Goal: Task Accomplishment & Management: Complete application form

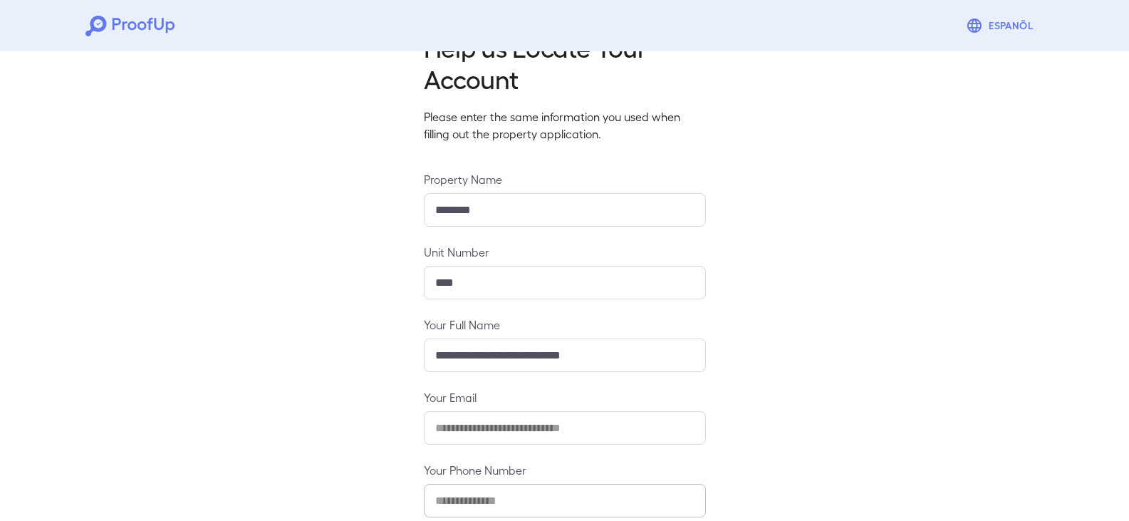
scroll to position [125, 0]
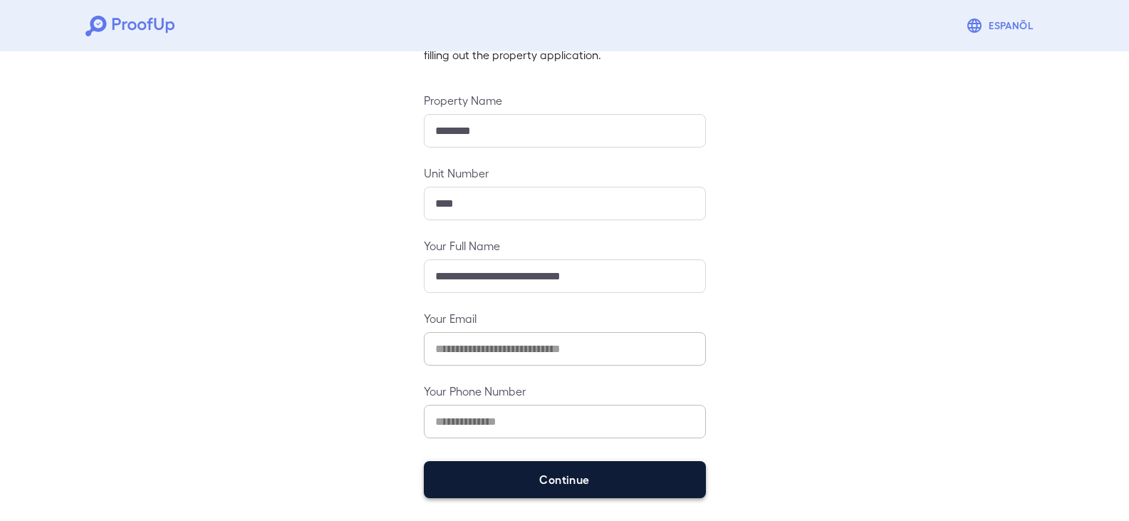
click at [538, 477] on button "Continue" at bounding box center [565, 479] width 282 height 37
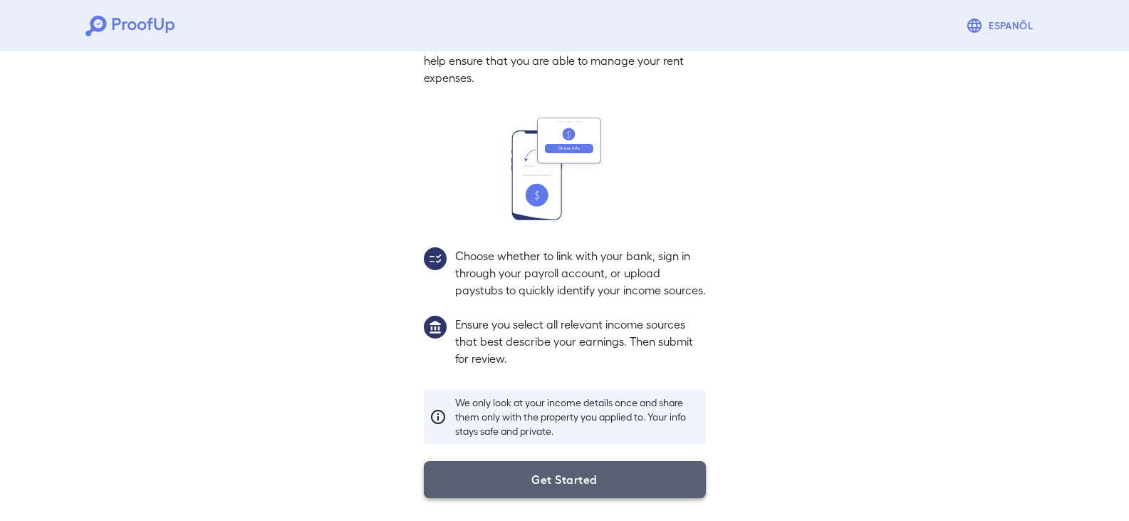
click at [553, 479] on button "Get Started" at bounding box center [565, 479] width 282 height 37
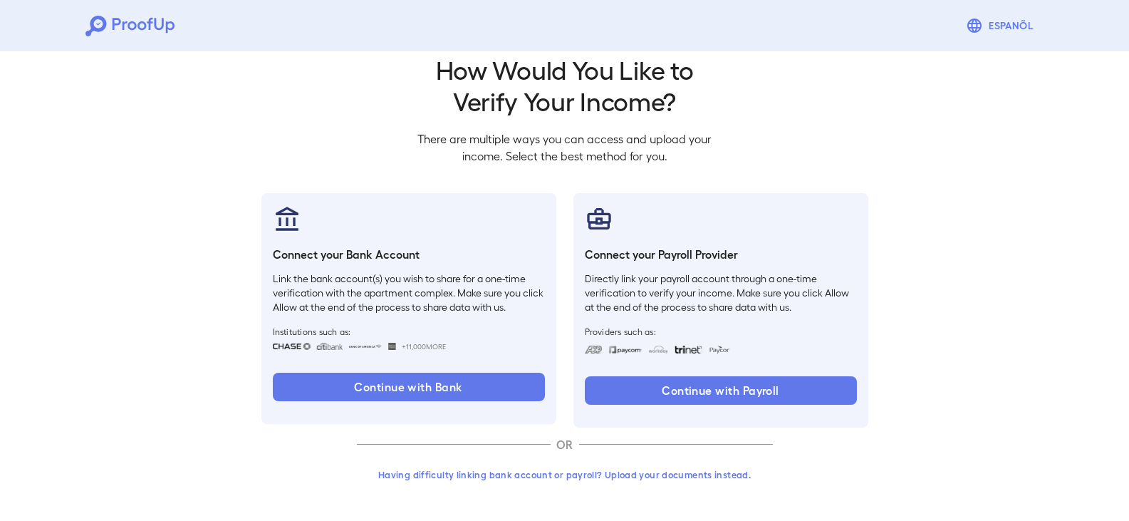
click at [582, 481] on button "Having difficulty linking bank account or payroll? Upload your documents instea…" at bounding box center [565, 475] width 416 height 26
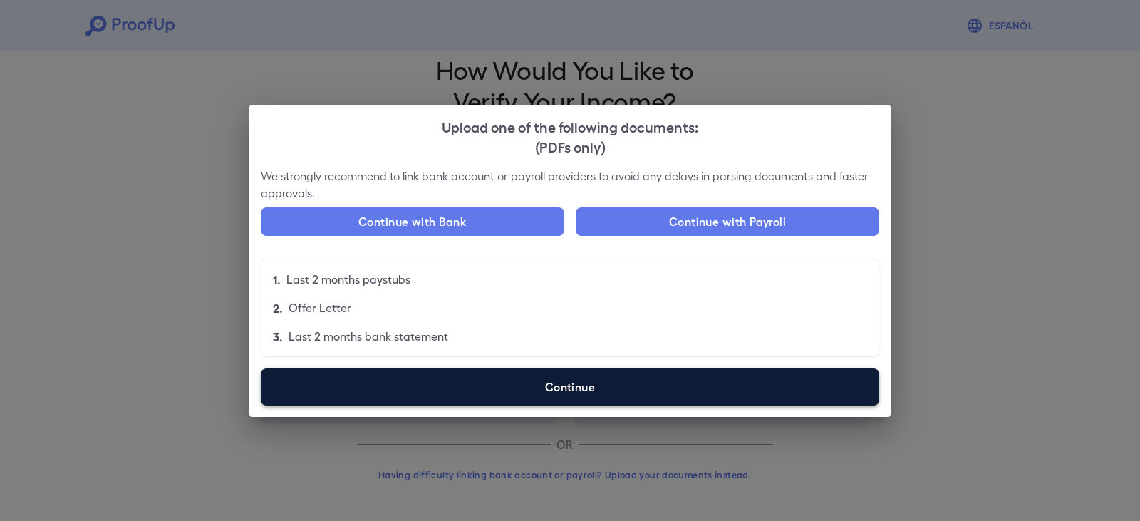
click at [568, 392] on label "Continue" at bounding box center [570, 386] width 618 height 37
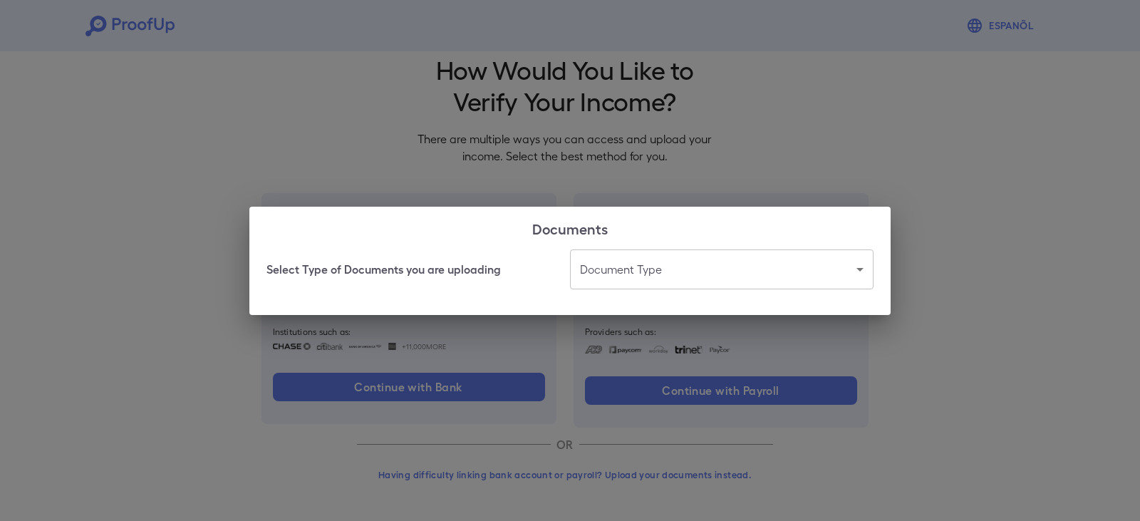
click at [667, 269] on body "Espanõl Go back How Would You Like to Verify Your Income? There are multiple wa…" at bounding box center [570, 248] width 1140 height 544
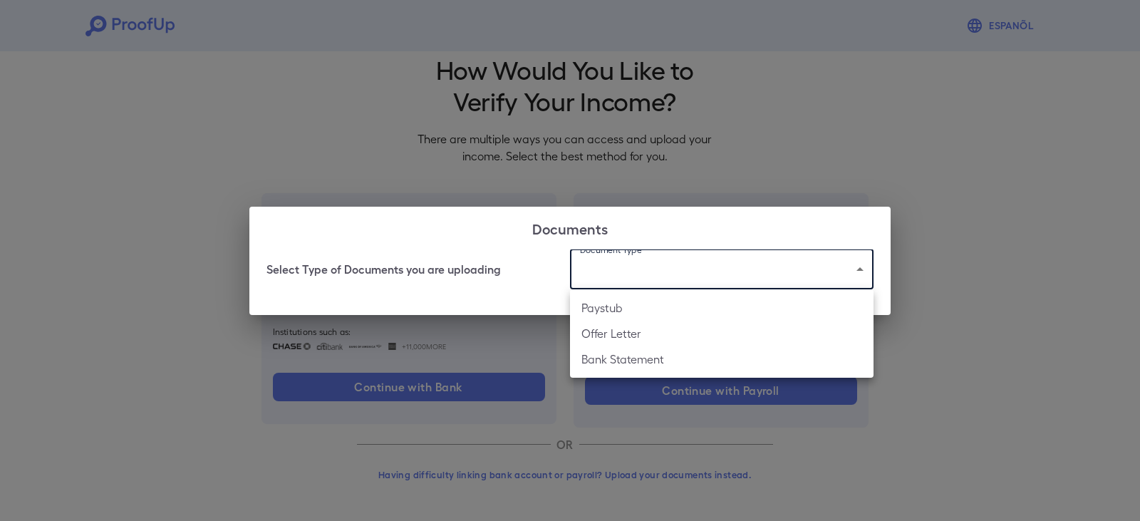
click at [635, 313] on li "Paystub" at bounding box center [721, 308] width 303 height 26
type input "*******"
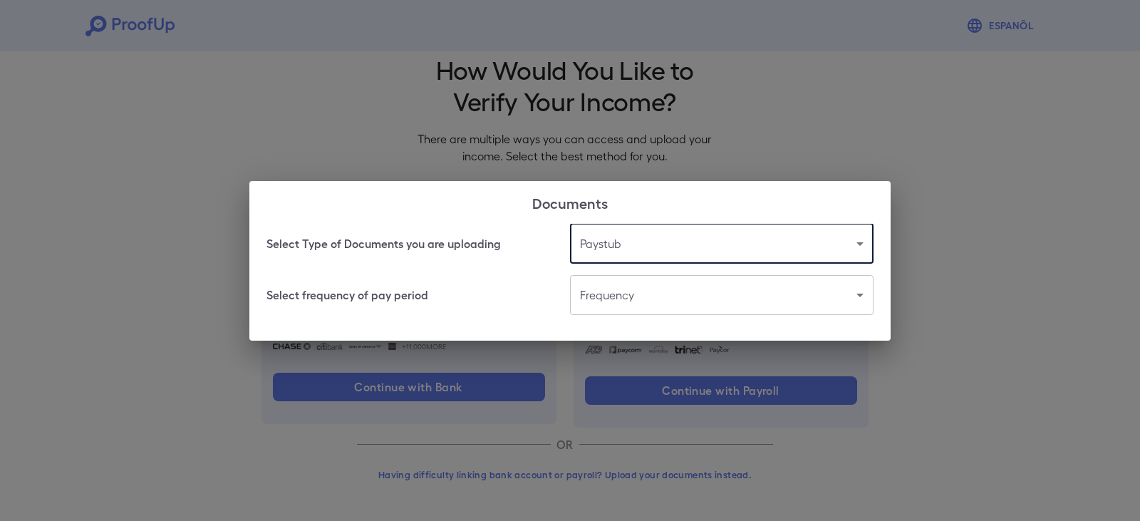
click at [608, 300] on body "Espanõl Go back How Would You Like to Verify Your Income? There are multiple wa…" at bounding box center [570, 248] width 1140 height 544
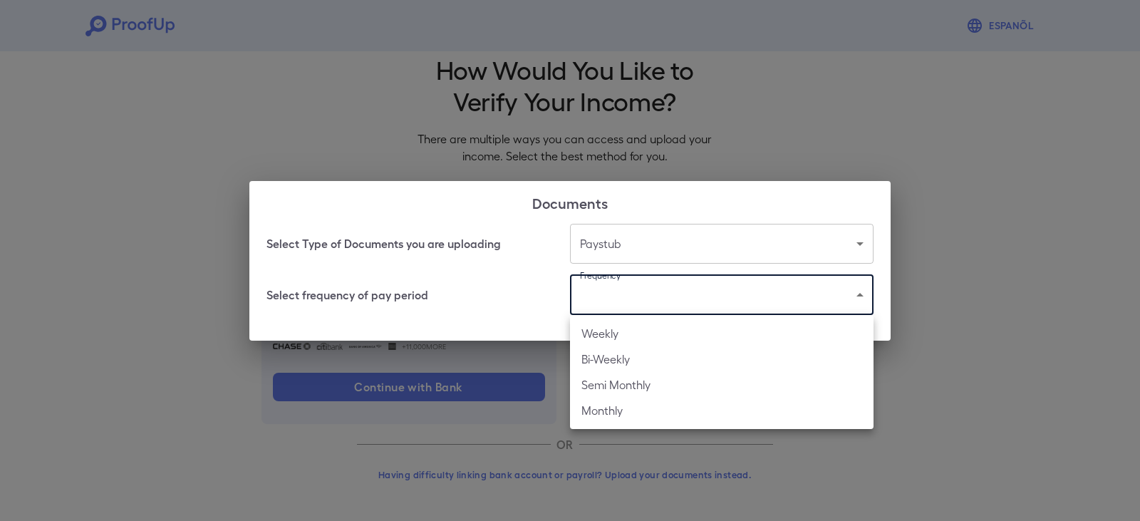
click at [620, 343] on li "Weekly" at bounding box center [721, 334] width 303 height 26
type input "******"
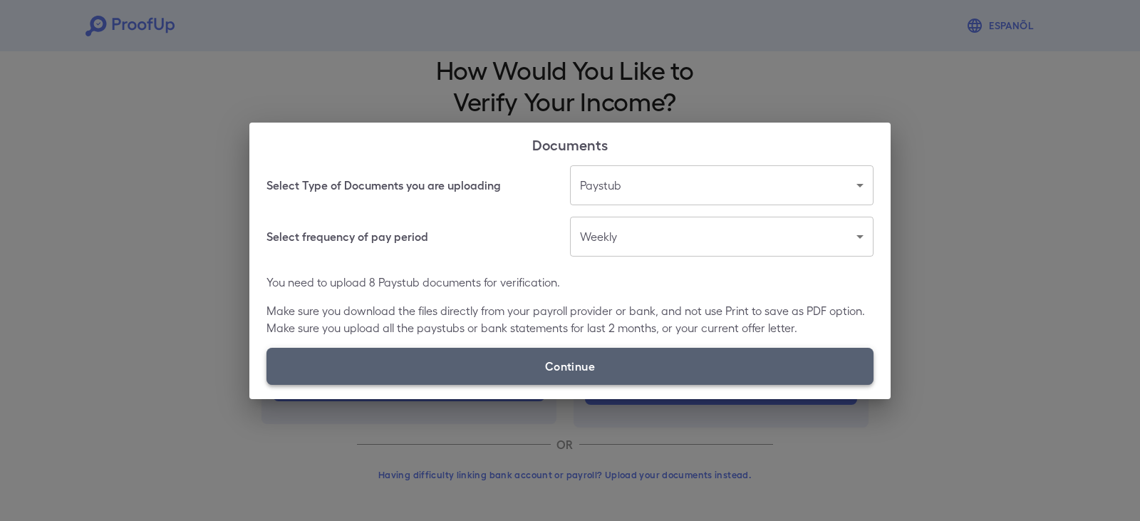
click at [536, 357] on label "Continue" at bounding box center [569, 366] width 607 height 37
click at [267, 384] on input "Continue" at bounding box center [266, 384] width 1 height 1
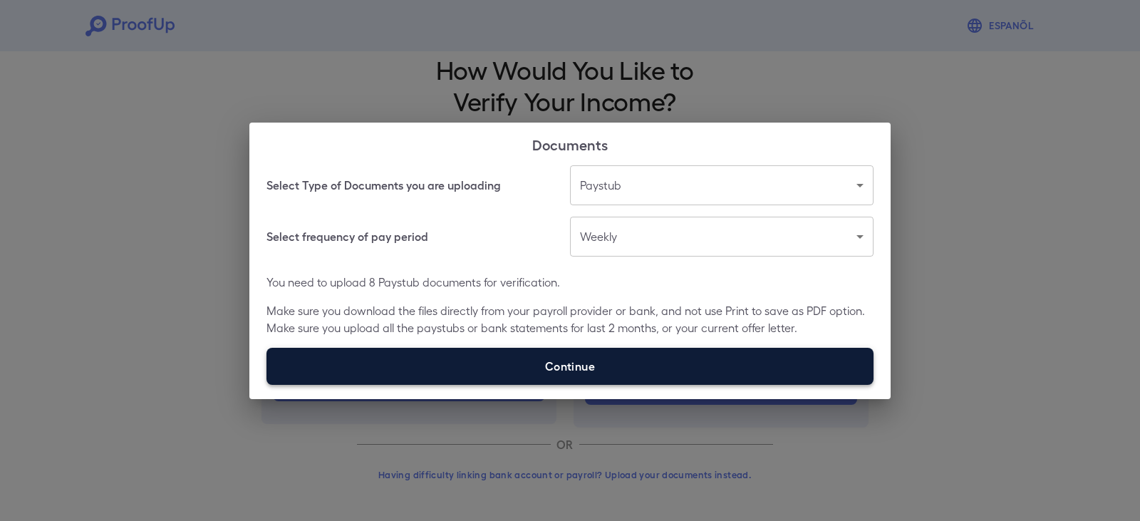
click at [551, 368] on label "Continue" at bounding box center [569, 366] width 607 height 37
click at [267, 384] on input "Continue" at bounding box center [266, 384] width 1 height 1
click at [553, 364] on label "Continue" at bounding box center [569, 366] width 607 height 37
click at [267, 384] on input "Continue" at bounding box center [266, 384] width 1 height 1
click at [559, 366] on label "Continue" at bounding box center [569, 366] width 607 height 37
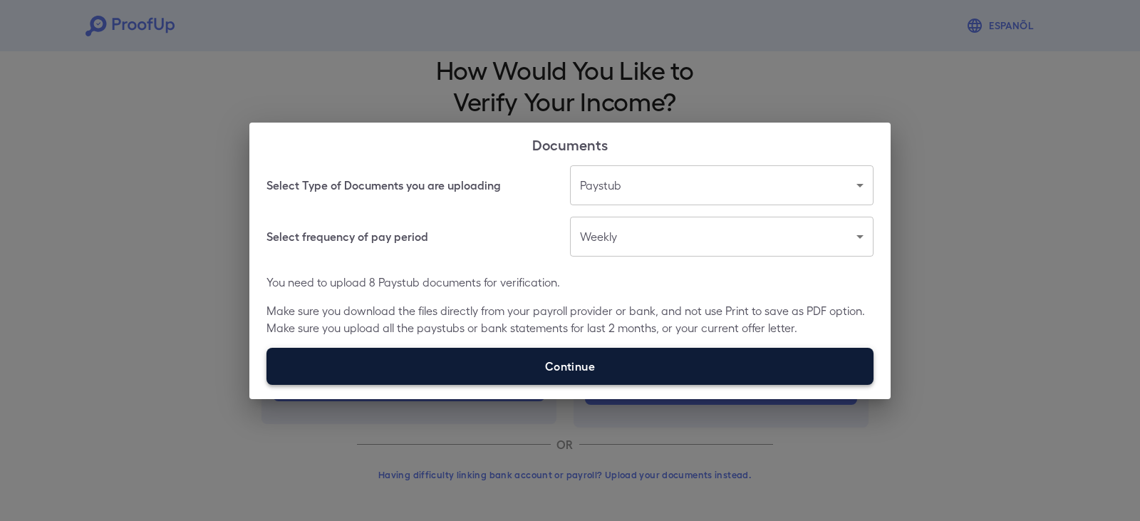
click at [267, 384] on input "Continue" at bounding box center [266, 384] width 1 height 1
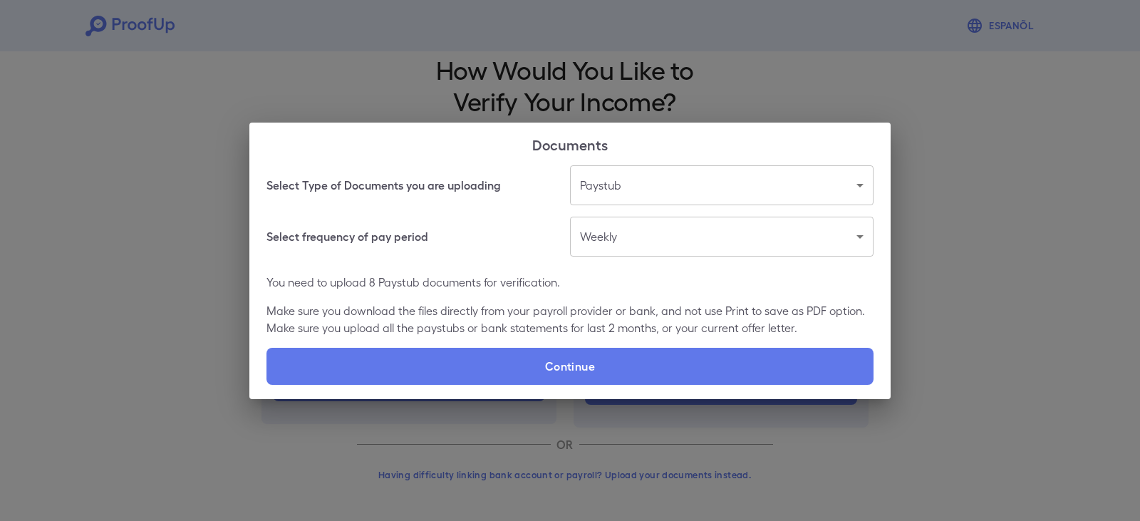
click at [266, 384] on input "Continue" at bounding box center [266, 384] width 1 height 1
